Goal: Information Seeking & Learning: Learn about a topic

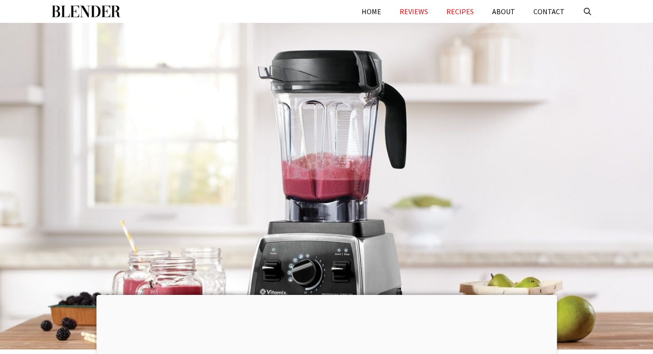
click at [468, 16] on link "RECIPES" at bounding box center [460, 11] width 46 height 23
